Goal: Book appointment/travel/reservation

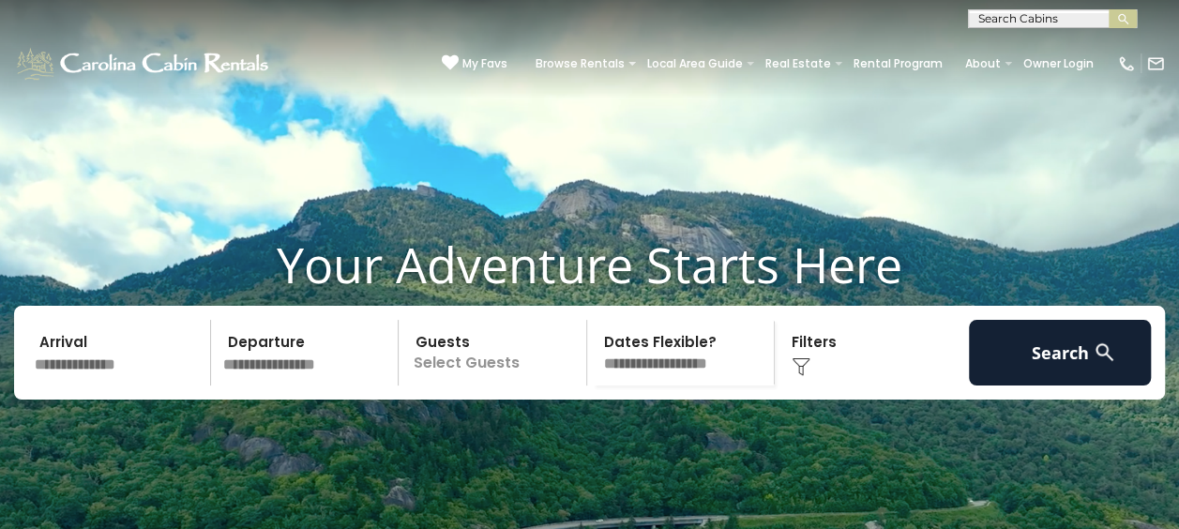
click at [184, 386] on input "text" at bounding box center [119, 353] width 183 height 66
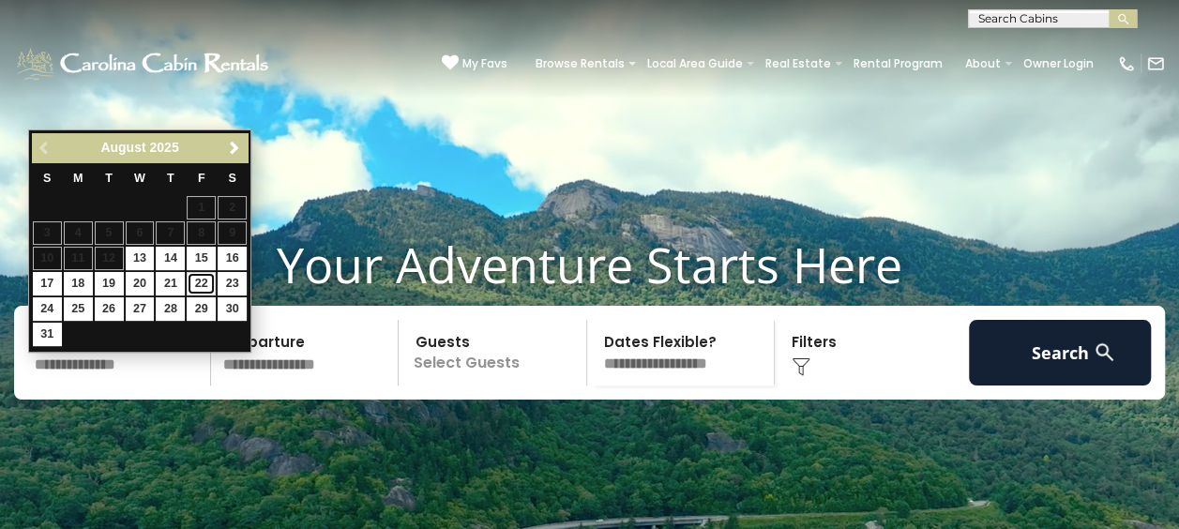
click at [201, 282] on link "22" at bounding box center [201, 283] width 29 height 23
type input "*******"
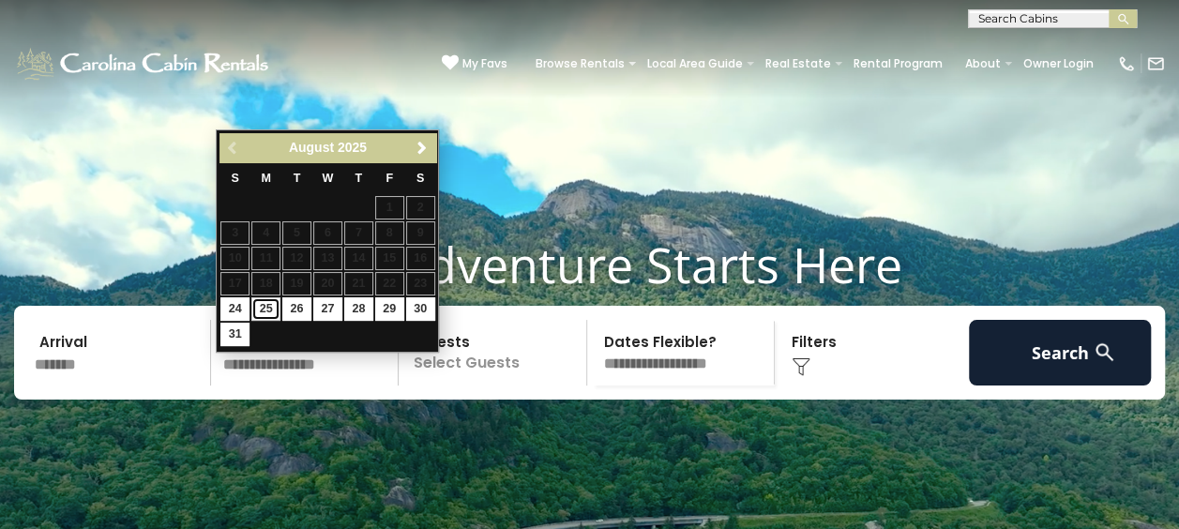
click at [266, 302] on link "25" at bounding box center [265, 308] width 29 height 23
type input "*******"
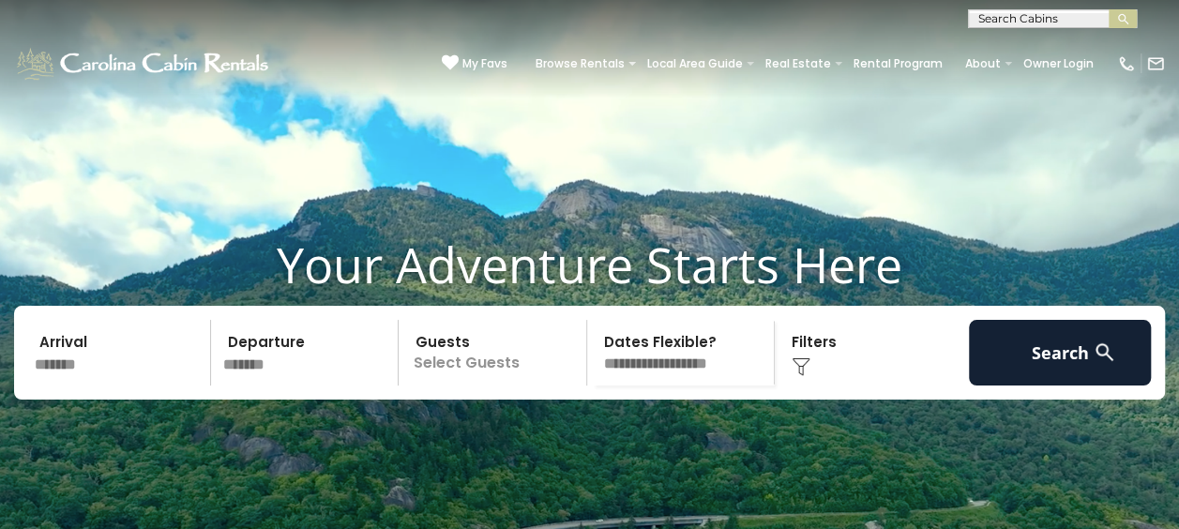
click at [548, 386] on p "Select Guests" at bounding box center [495, 353] width 182 height 66
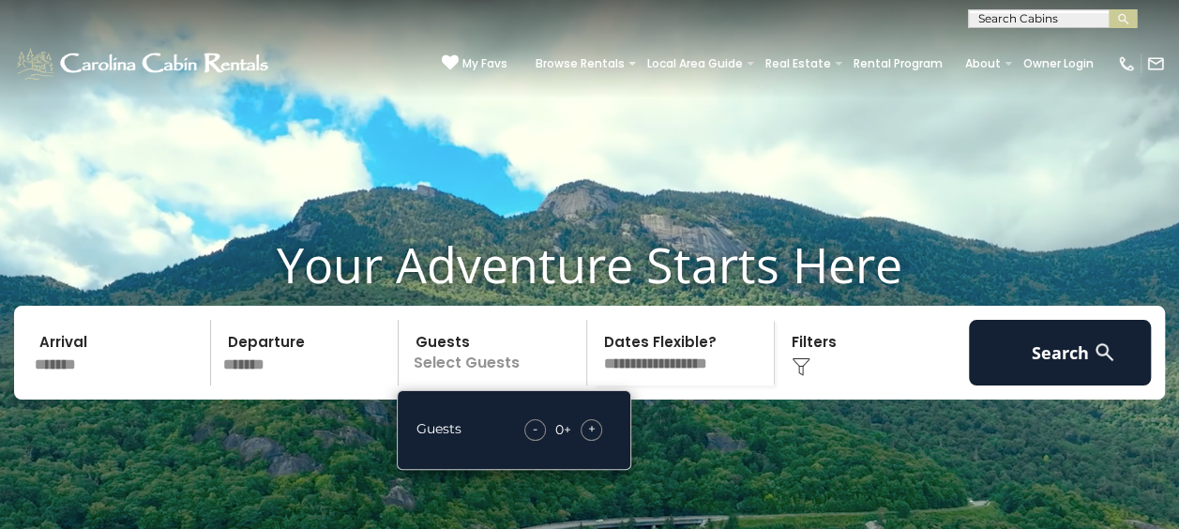
click at [585, 441] on div "+" at bounding box center [592, 430] width 22 height 22
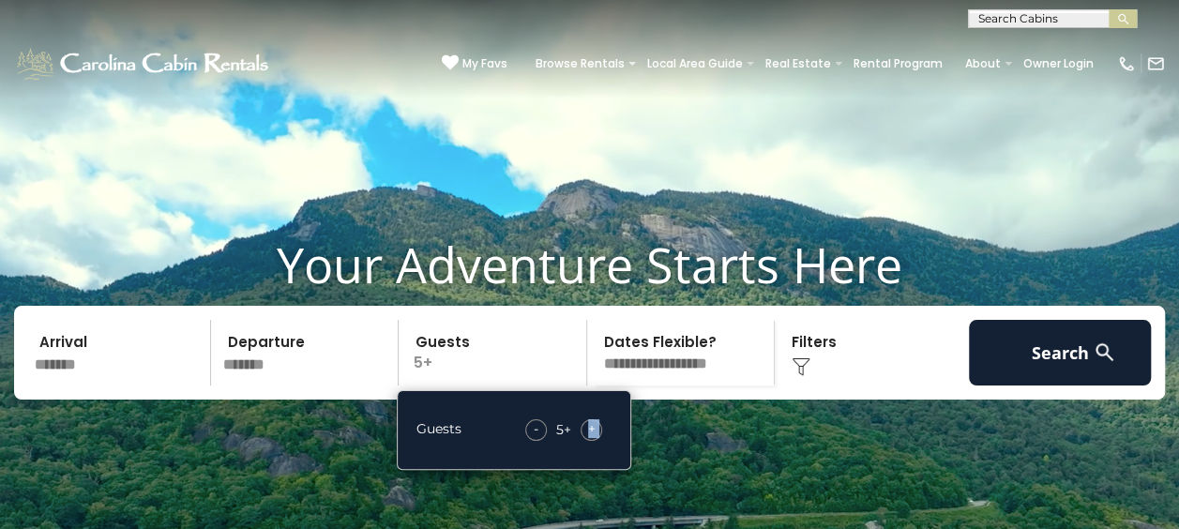
click at [585, 441] on div "+" at bounding box center [592, 430] width 22 height 22
drag, startPoint x: 585, startPoint y: 458, endPoint x: 858, endPoint y: 461, distance: 272.1
click at [858, 461] on video at bounding box center [589, 295] width 1179 height 590
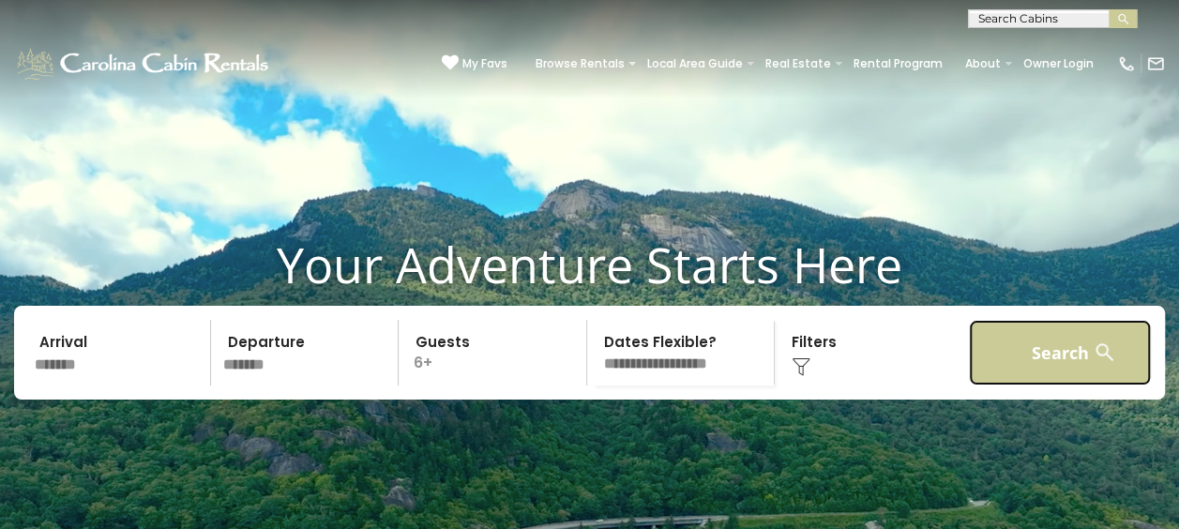
click at [1022, 386] on button "Search" at bounding box center [1060, 353] width 183 height 66
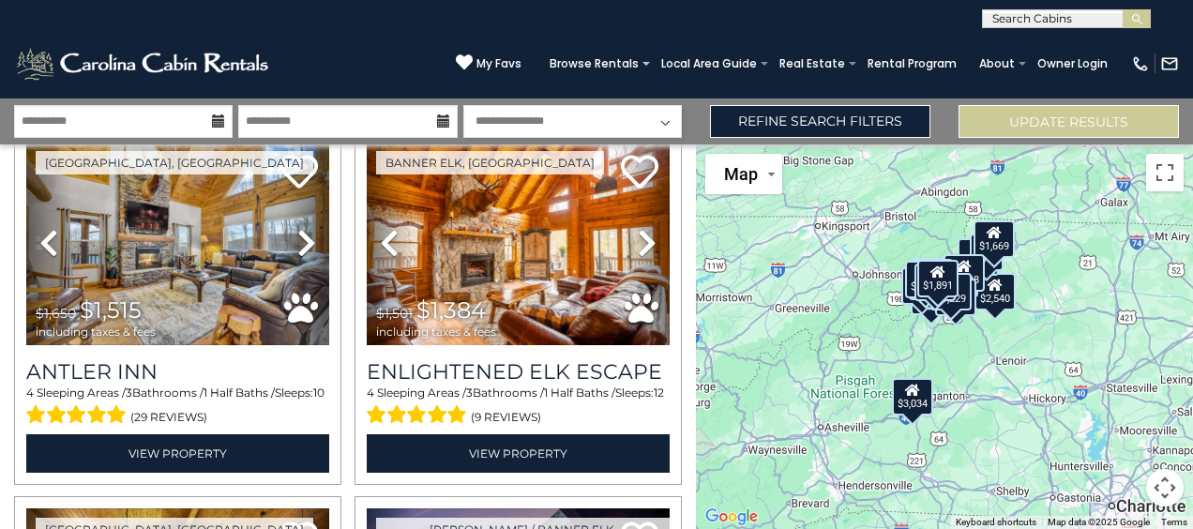
scroll to position [2280, 0]
